Goal: Book appointment/travel/reservation

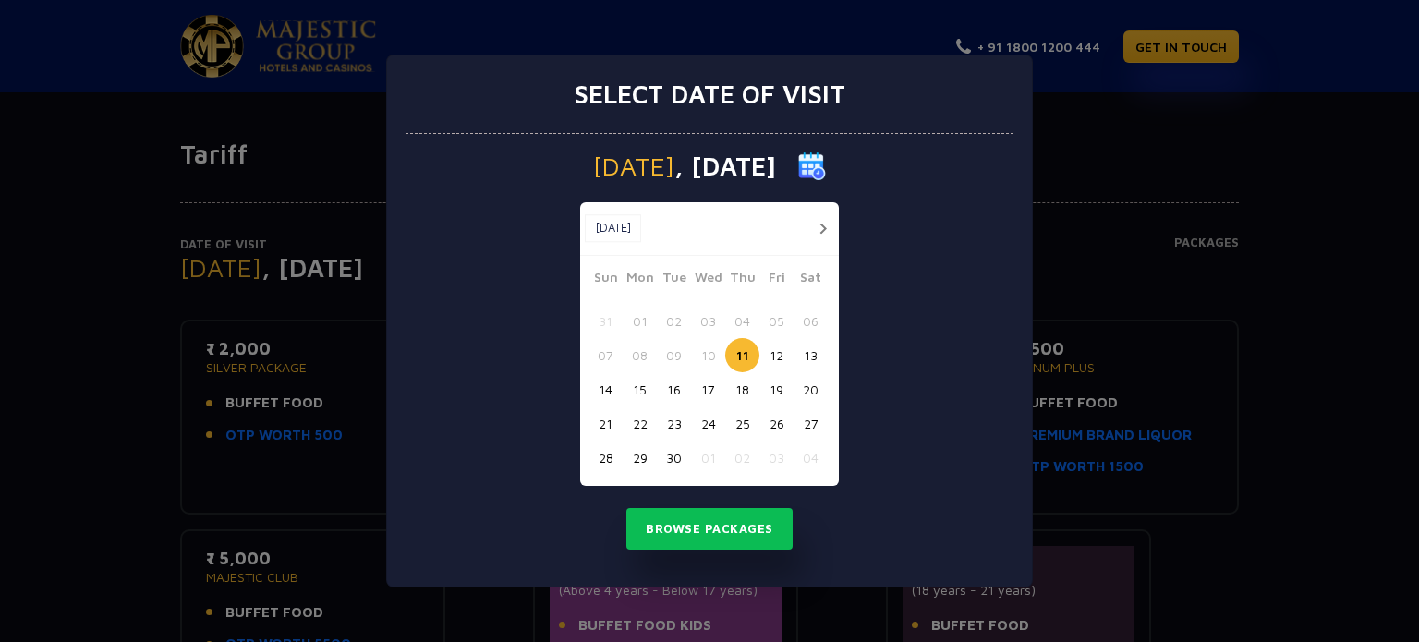
click at [821, 225] on button "button" at bounding box center [822, 228] width 23 height 23
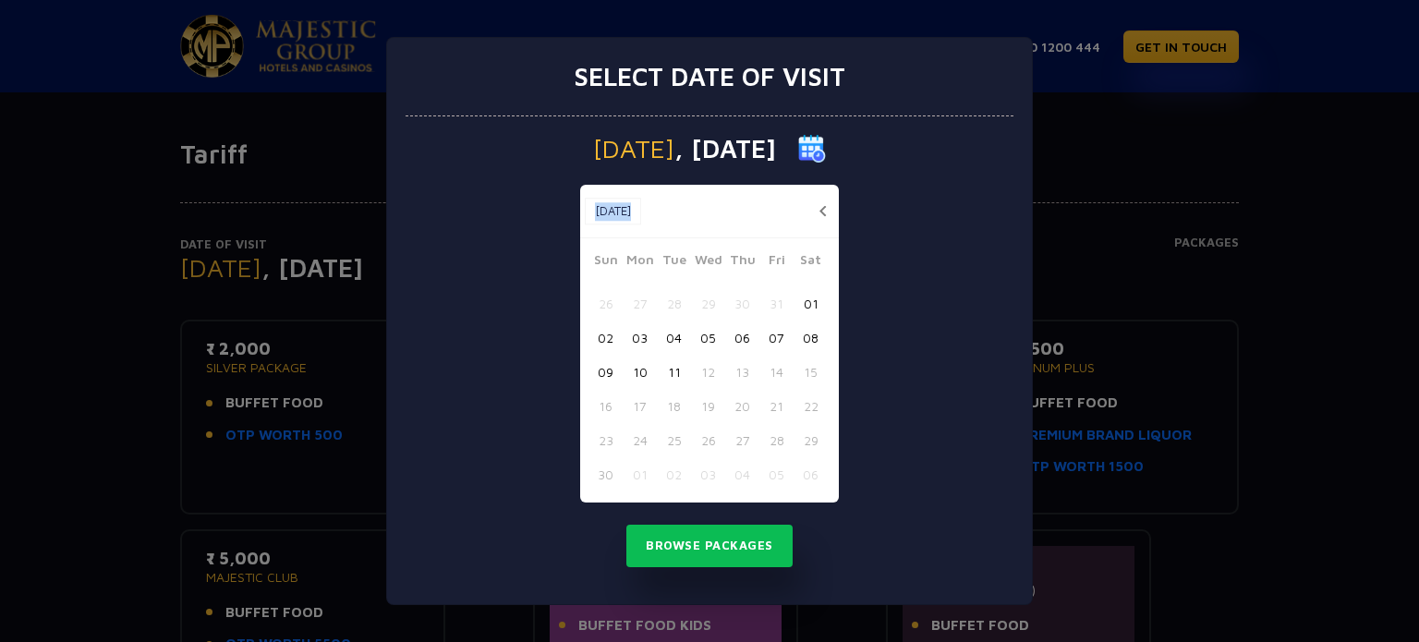
click at [821, 225] on div "Nov, 2025 Nov, 2025" at bounding box center [709, 212] width 259 height 54
click at [821, 210] on button "button" at bounding box center [822, 211] width 23 height 23
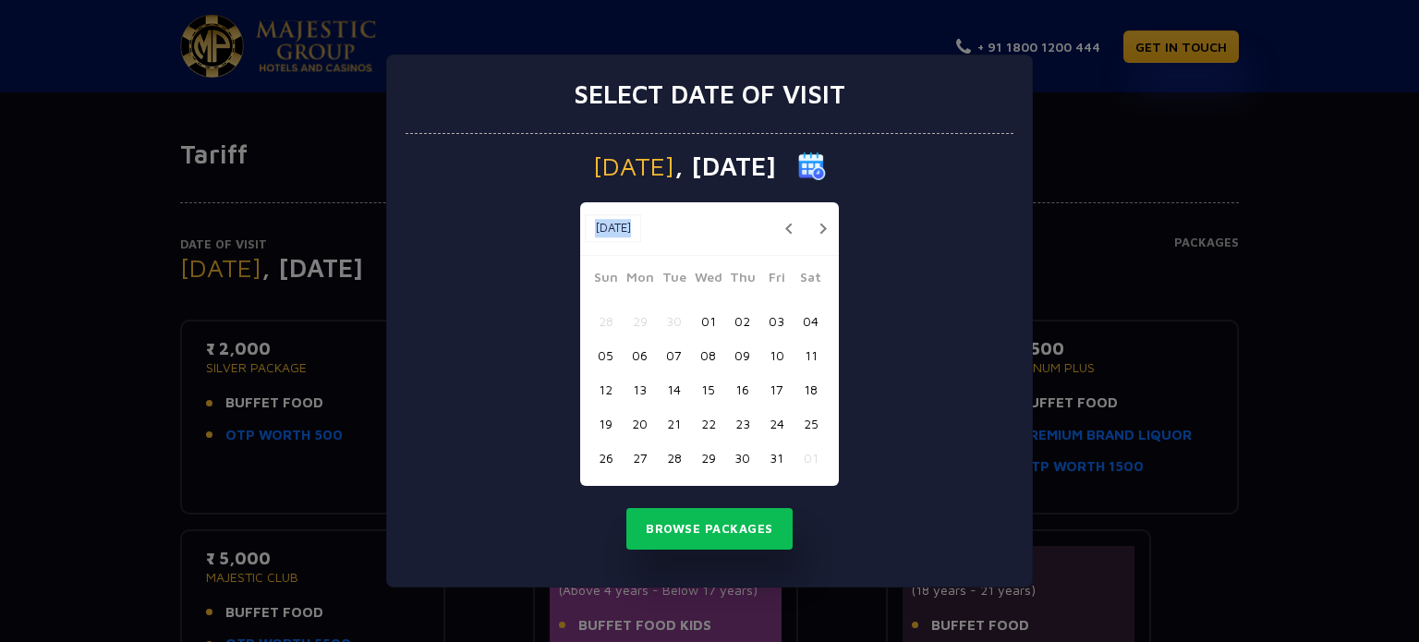
click at [821, 227] on button "button" at bounding box center [822, 228] width 23 height 23
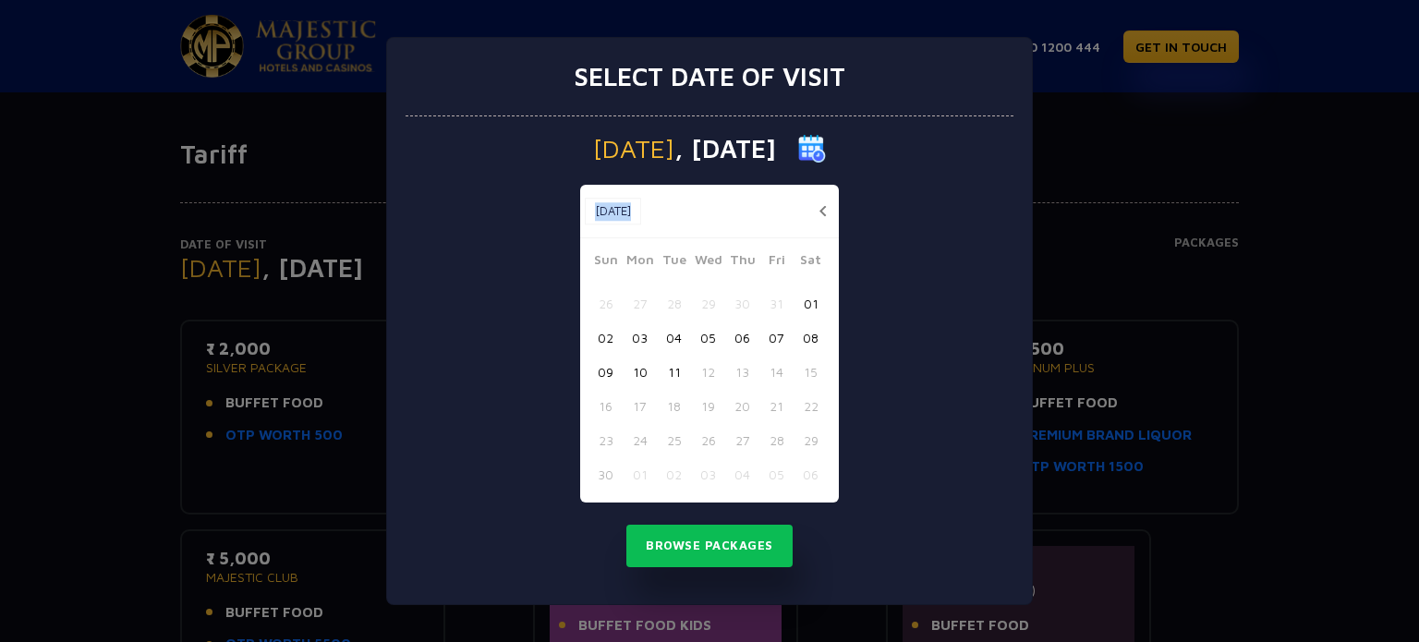
click at [821, 227] on div "Nov, 2025 Nov, 2025" at bounding box center [709, 212] width 259 height 54
click at [941, 217] on div "Thursday , 11 Sep 2025 Nov, 2025 Nov, 2025 Sun Mon Tue Wed Thu Fri Sat 26 27 28…" at bounding box center [710, 360] width 608 height 488
click at [1112, 152] on div "Select date of visit Thursday , 11 Sep 2025 Nov, 2025 Nov, 2025 Sun Mon Tue Wed…" at bounding box center [709, 321] width 1419 height 642
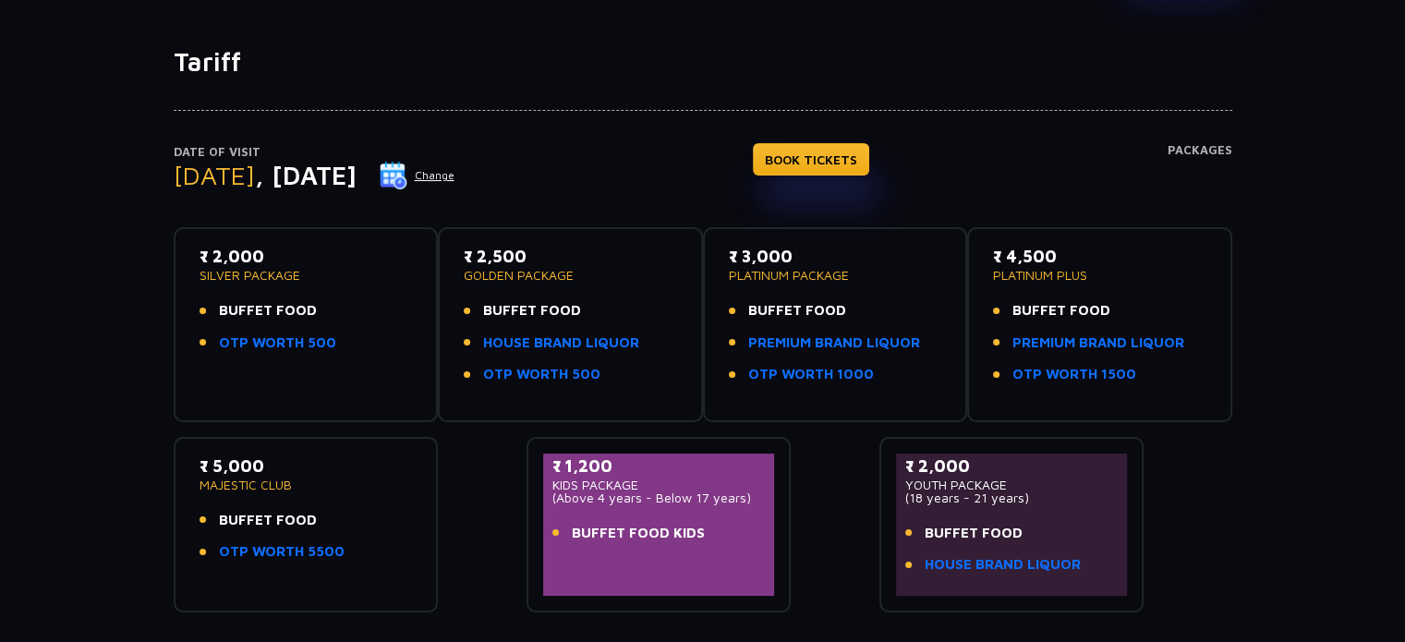
scroll to position [185, 0]
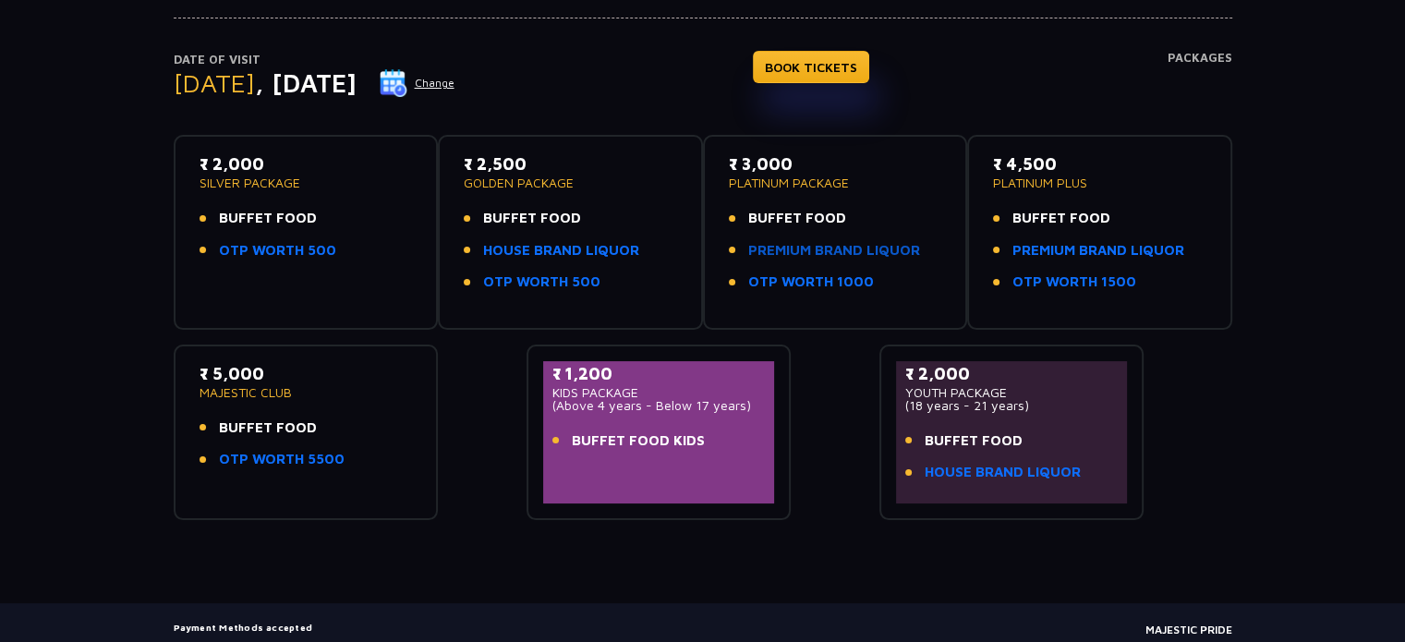
click at [802, 245] on link "PREMIUM BRAND LIQUOR" at bounding box center [834, 250] width 172 height 21
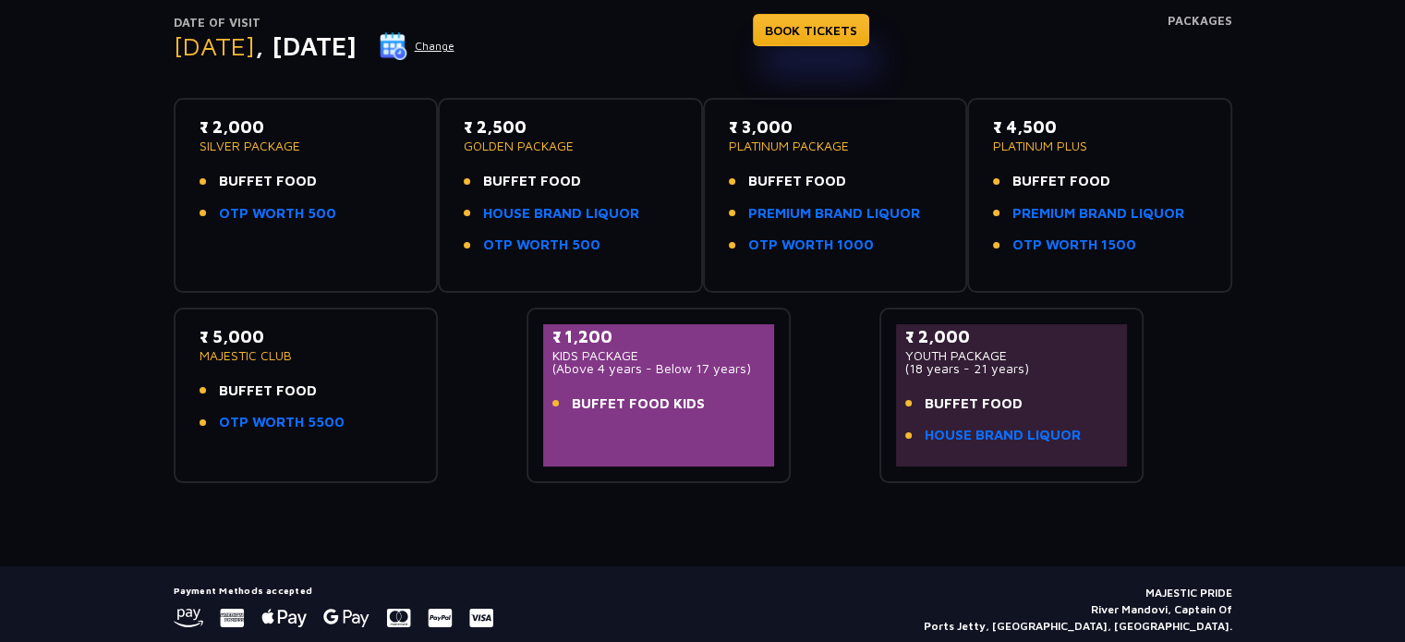
scroll to position [190, 0]
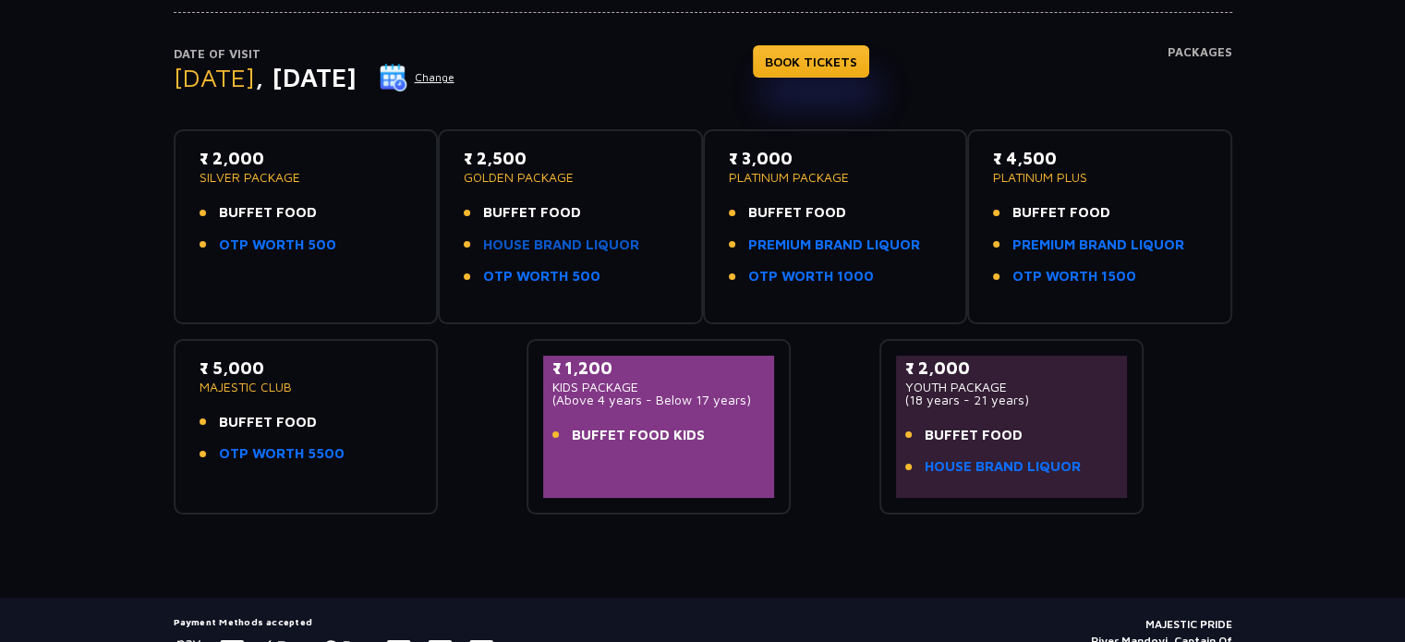
click at [599, 247] on link "HOUSE BRAND LIQUOR" at bounding box center [561, 245] width 156 height 21
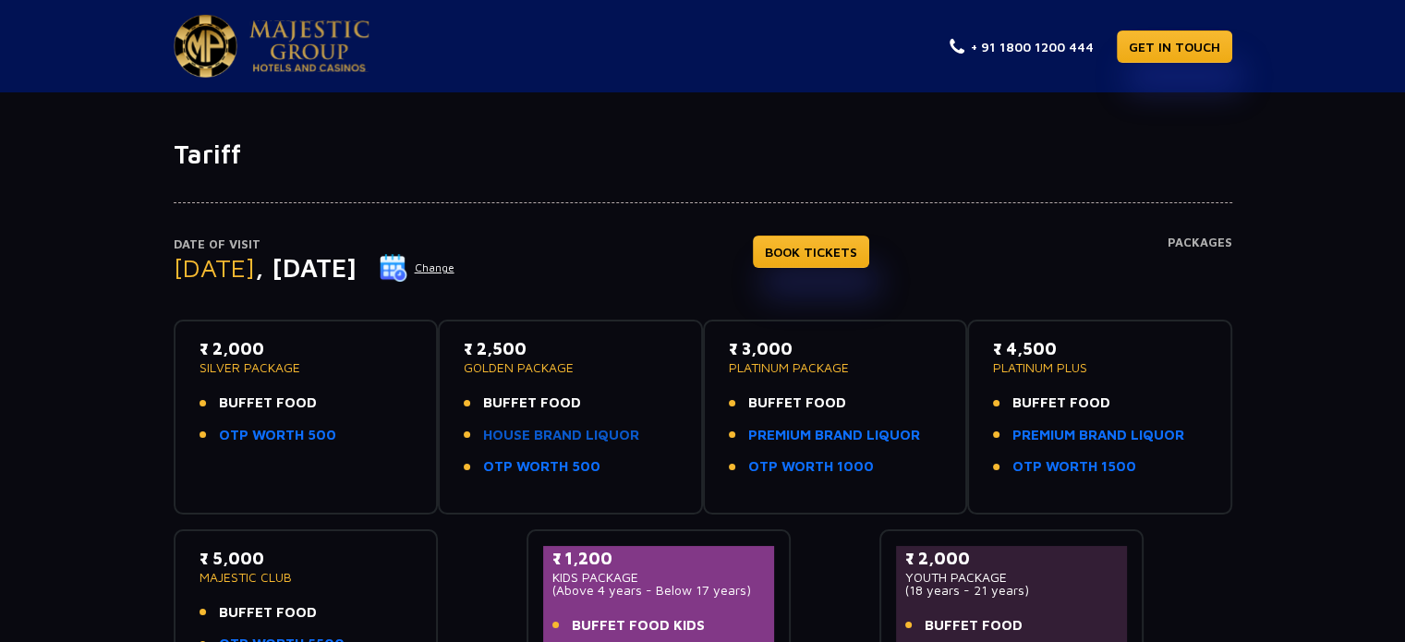
click at [553, 438] on link "HOUSE BRAND LIQUOR" at bounding box center [561, 435] width 156 height 21
click at [31, 316] on div "Date of Visit [DATE] Change BOOK TICKETS Packages ₹ 2,000 SILVER PACKAGE BUFFET…" at bounding box center [702, 437] width 1405 height 535
click at [18, 321] on div "Date of Visit [DATE] Change BOOK TICKETS Packages ₹ 2,000 SILVER PACKAGE BUFFET…" at bounding box center [702, 437] width 1405 height 535
